Goal: Task Accomplishment & Management: Use online tool/utility

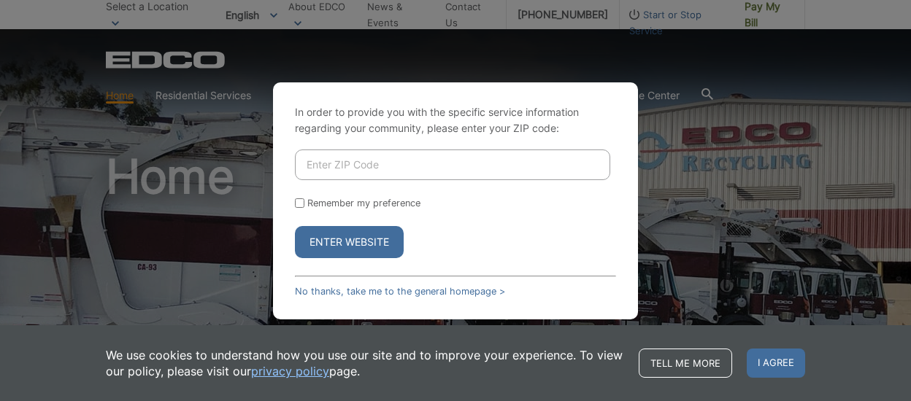
click at [395, 163] on input "Enter ZIP Code" at bounding box center [452, 165] width 315 height 31
type input "92020"
click at [351, 244] on button "Enter Website" at bounding box center [349, 242] width 109 height 32
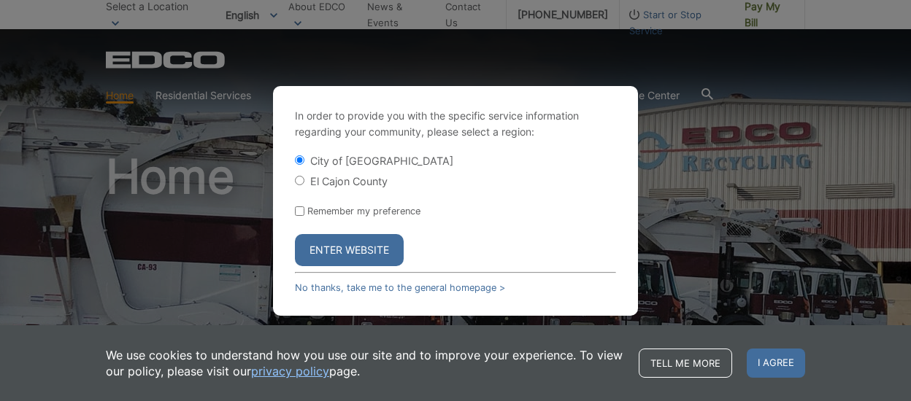
click at [351, 244] on button "Enter Website" at bounding box center [349, 250] width 109 height 32
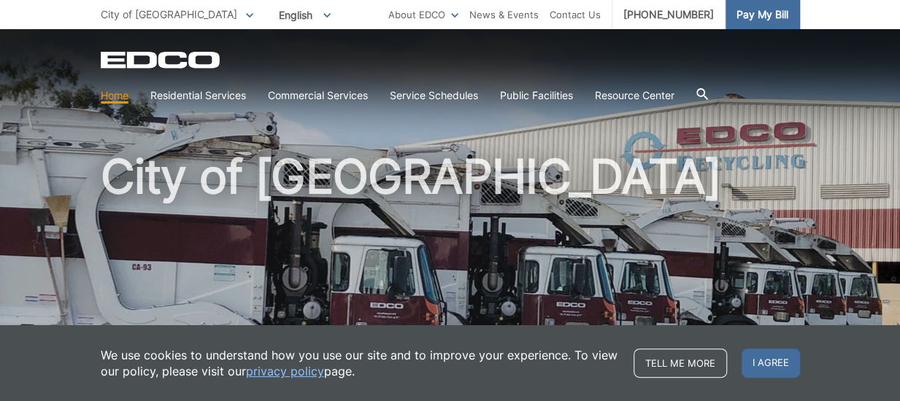
click at [762, 11] on span "Pay My Bill" at bounding box center [762, 15] width 52 height 16
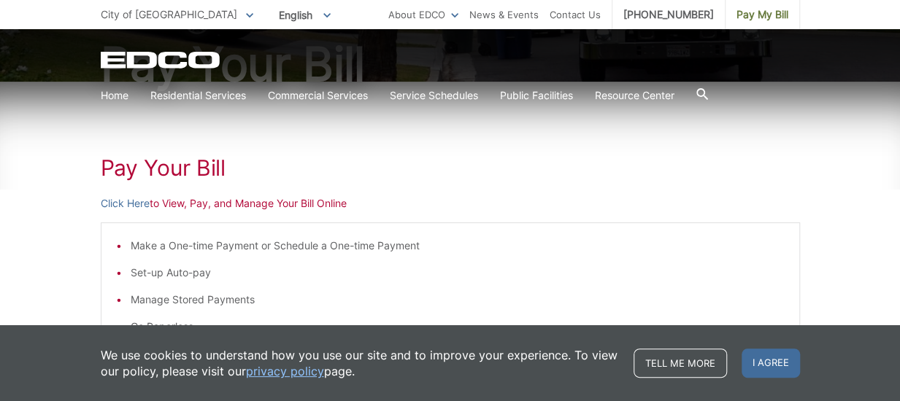
scroll to position [177, 0]
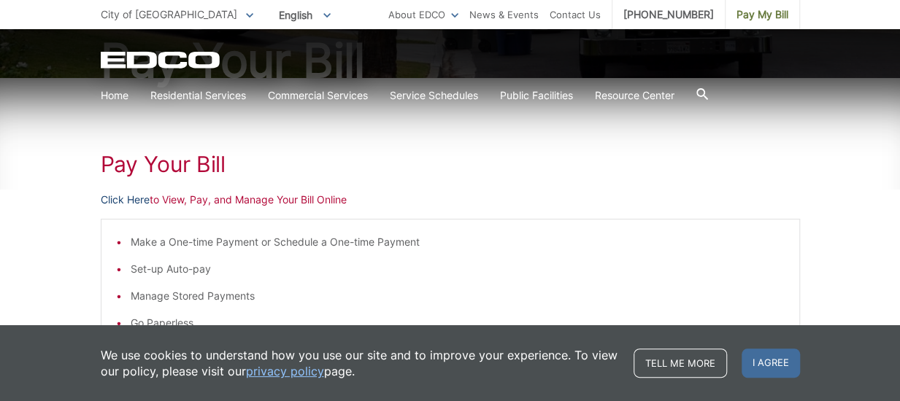
click at [135, 200] on link "Click Here" at bounding box center [125, 200] width 49 height 16
